Goal: Find contact information: Find contact information

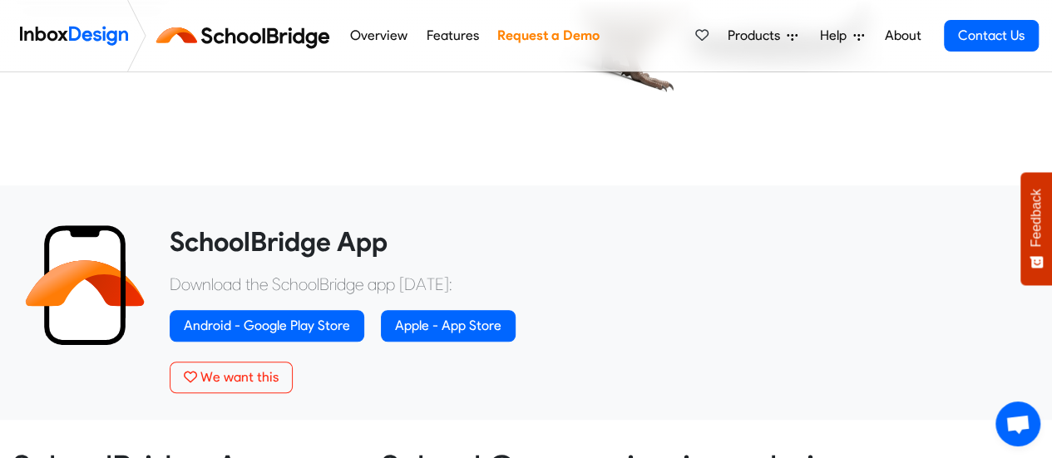
scroll to position [487, 0]
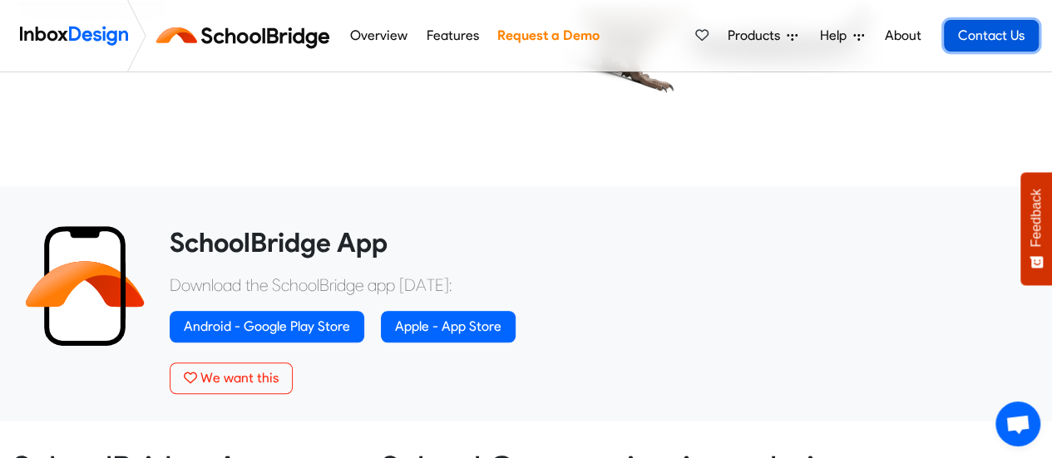
click at [992, 36] on link "Contact Us" at bounding box center [991, 36] width 95 height 32
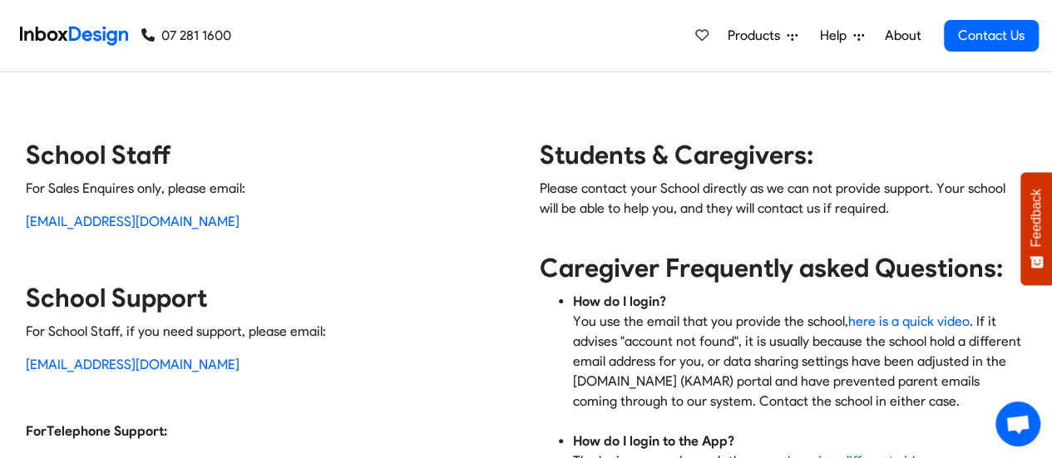
click at [1013, 422] on span "Open chat" at bounding box center [1018, 426] width 27 height 22
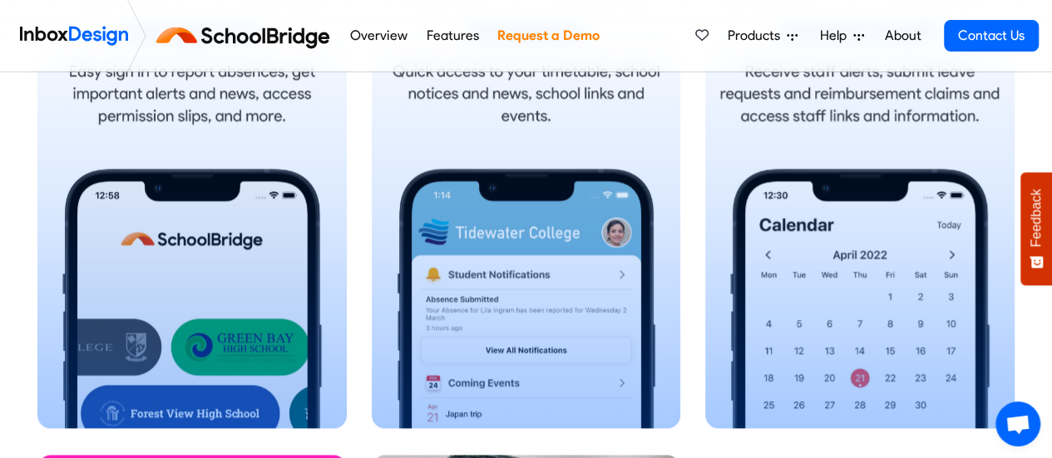
scroll to position [1172, 0]
